Goal: Task Accomplishment & Management: Manage account settings

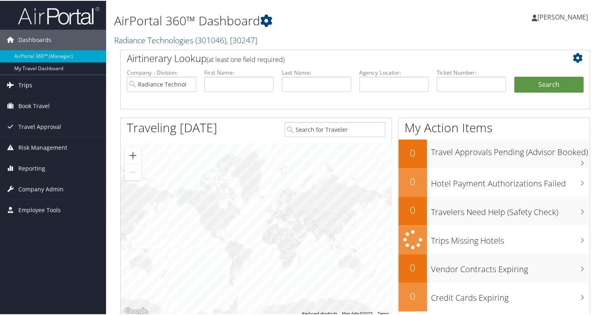
click at [42, 83] on link "Trips" at bounding box center [53, 84] width 106 height 20
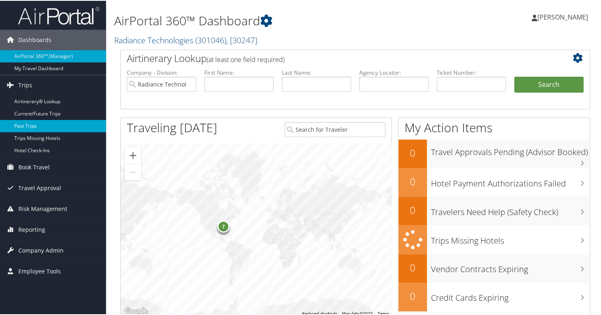
click at [53, 127] on link "Past Trips" at bounding box center [53, 125] width 106 height 12
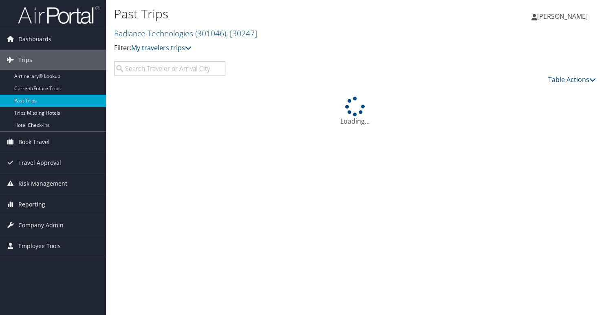
click at [198, 72] on input "search" at bounding box center [169, 68] width 111 height 15
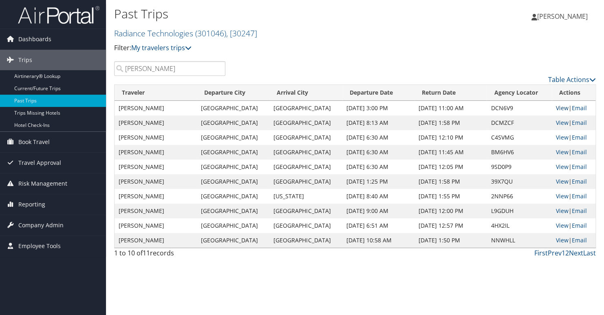
type input "leines"
click at [556, 108] on link "View" at bounding box center [562, 108] width 13 height 8
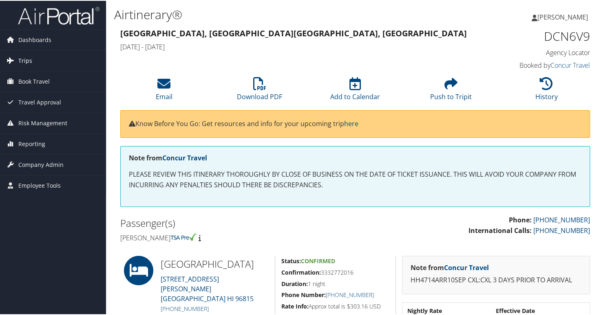
click at [39, 55] on link "Trips" at bounding box center [53, 60] width 106 height 20
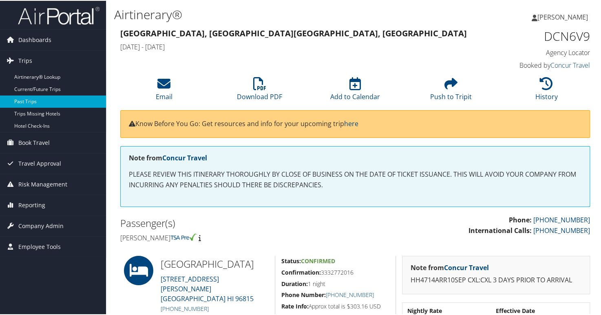
click at [44, 98] on link "Past Trips" at bounding box center [53, 101] width 106 height 12
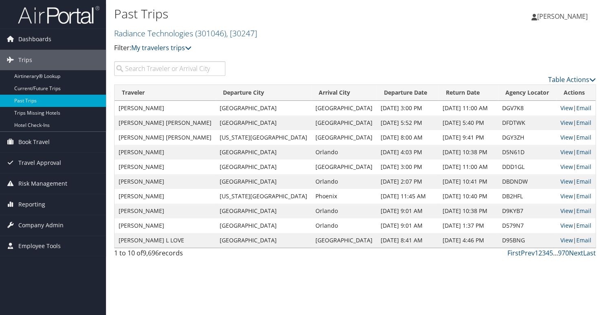
click at [201, 69] on input "search" at bounding box center [169, 68] width 111 height 15
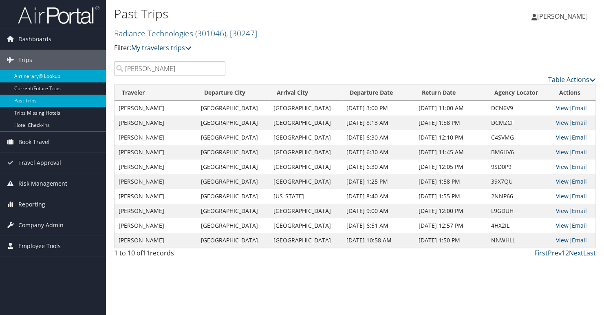
type input "leines"
click at [559, 105] on link "View" at bounding box center [562, 108] width 13 height 8
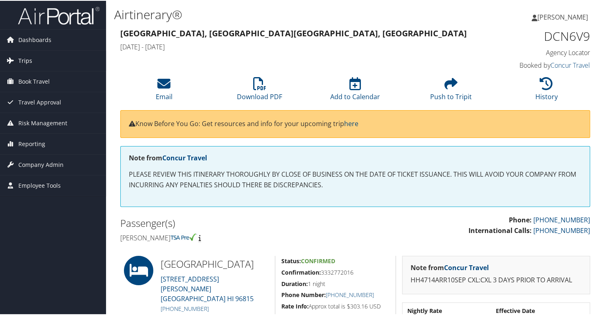
click at [28, 59] on span "Trips" at bounding box center [25, 60] width 14 height 20
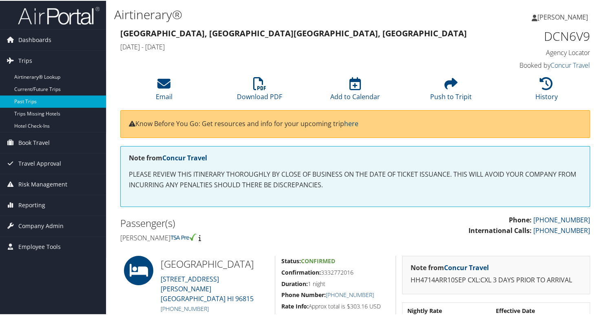
click at [49, 99] on link "Past Trips" at bounding box center [53, 101] width 106 height 12
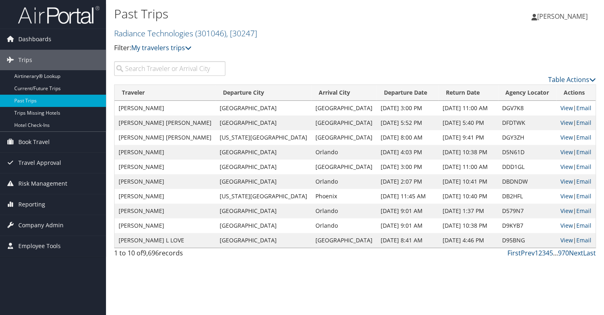
click at [188, 74] on input "search" at bounding box center [169, 68] width 111 height 15
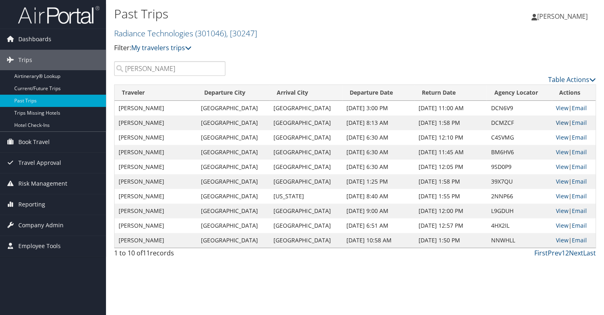
type input "leines"
click at [556, 124] on link "View" at bounding box center [562, 123] width 13 height 8
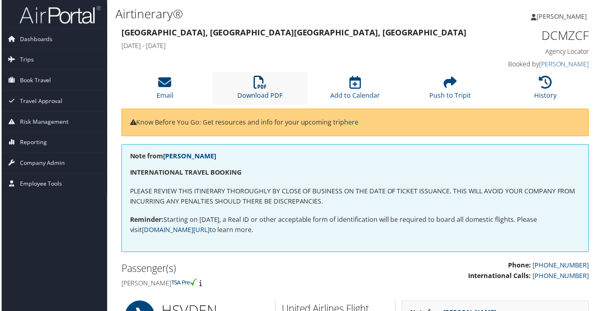
click at [264, 83] on icon at bounding box center [259, 82] width 13 height 13
